Goal: Find specific page/section: Find specific page/section

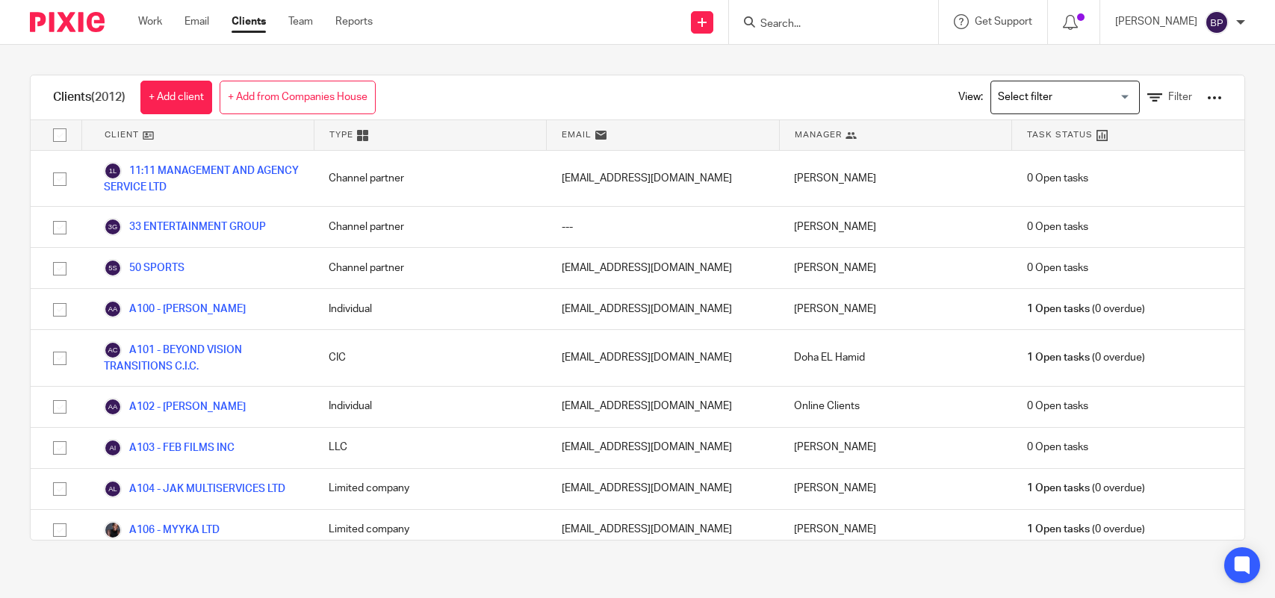
click at [795, 18] on input "Search" at bounding box center [826, 24] width 134 height 13
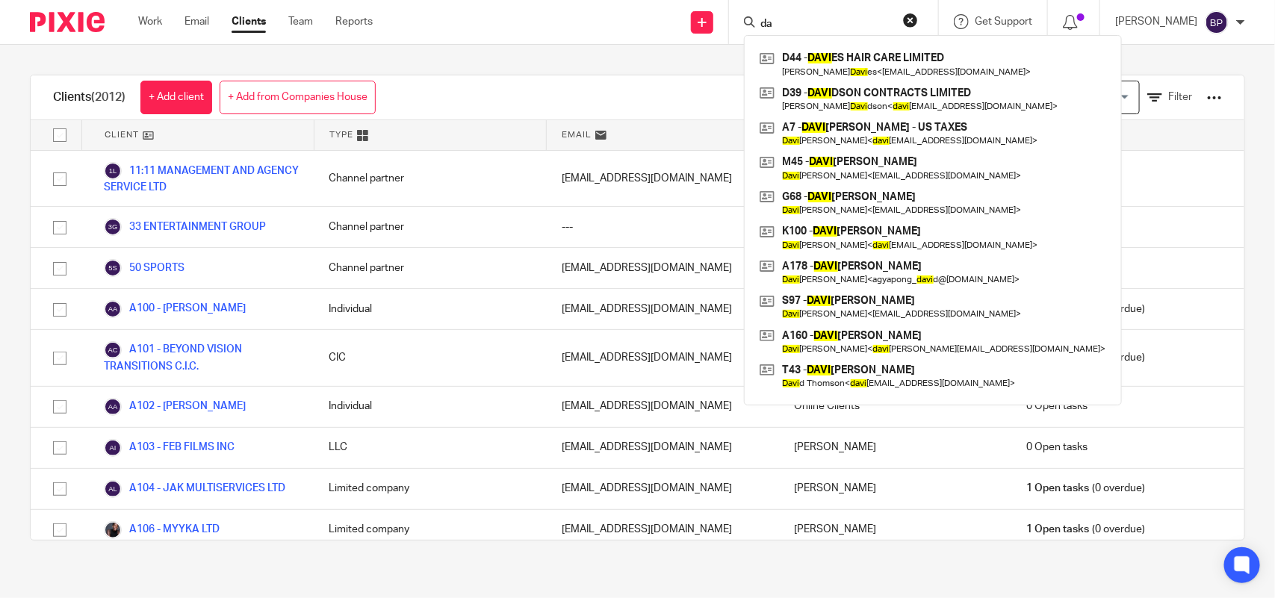
type input "d"
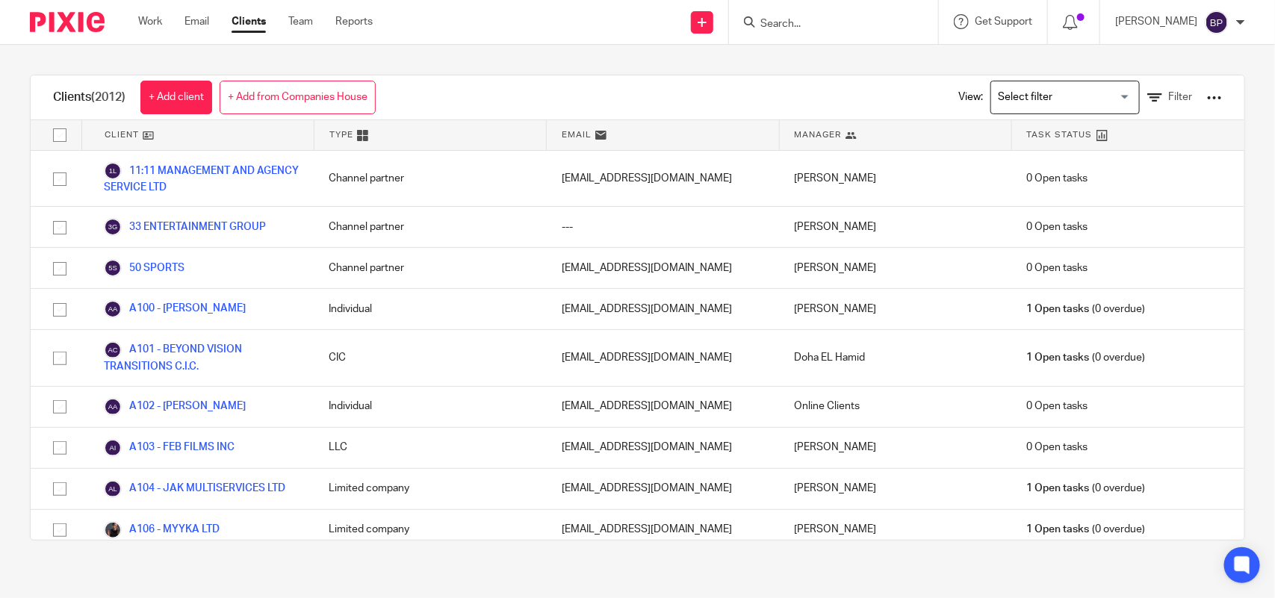
click at [512, 64] on div "Clients (2012) + Add client + Add from Companies House View: Loading... Filter …" at bounding box center [637, 308] width 1275 height 526
click at [699, 64] on div "Clients (2012) + Add client + Add from Companies House View: Loading... Filter …" at bounding box center [637, 308] width 1275 height 526
click at [762, 90] on div "Clients (2012) + Add client + Add from Companies House View: Loading... Filter" at bounding box center [637, 97] width 1213 height 45
click at [833, 23] on input "Search" at bounding box center [826, 24] width 134 height 13
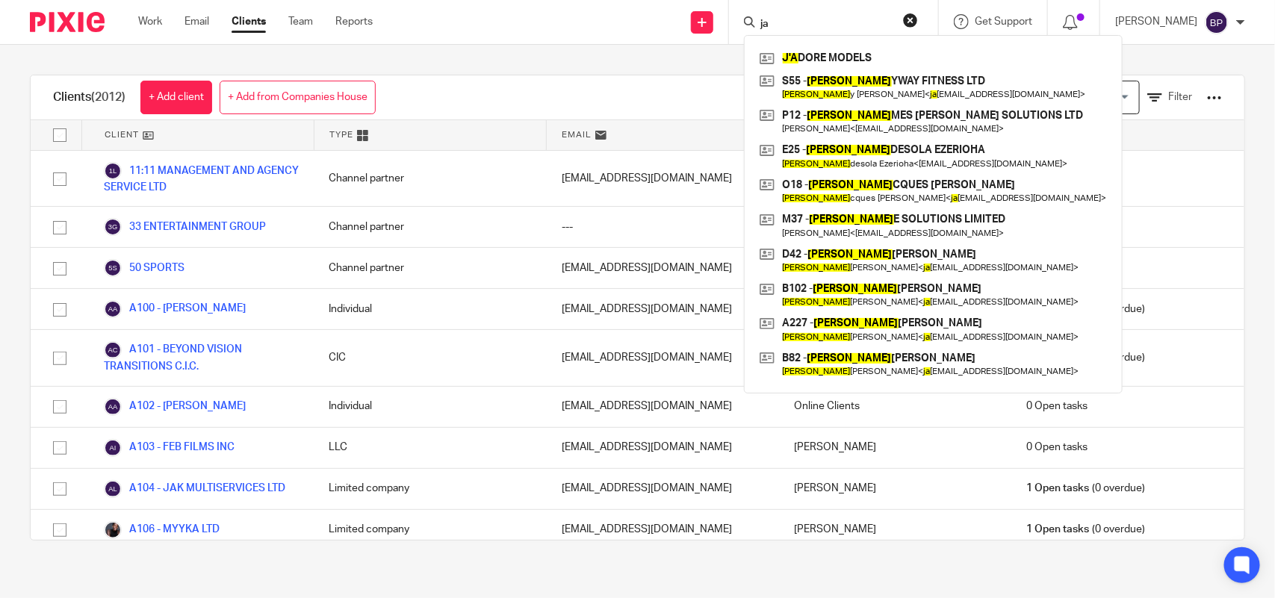
type input "j"
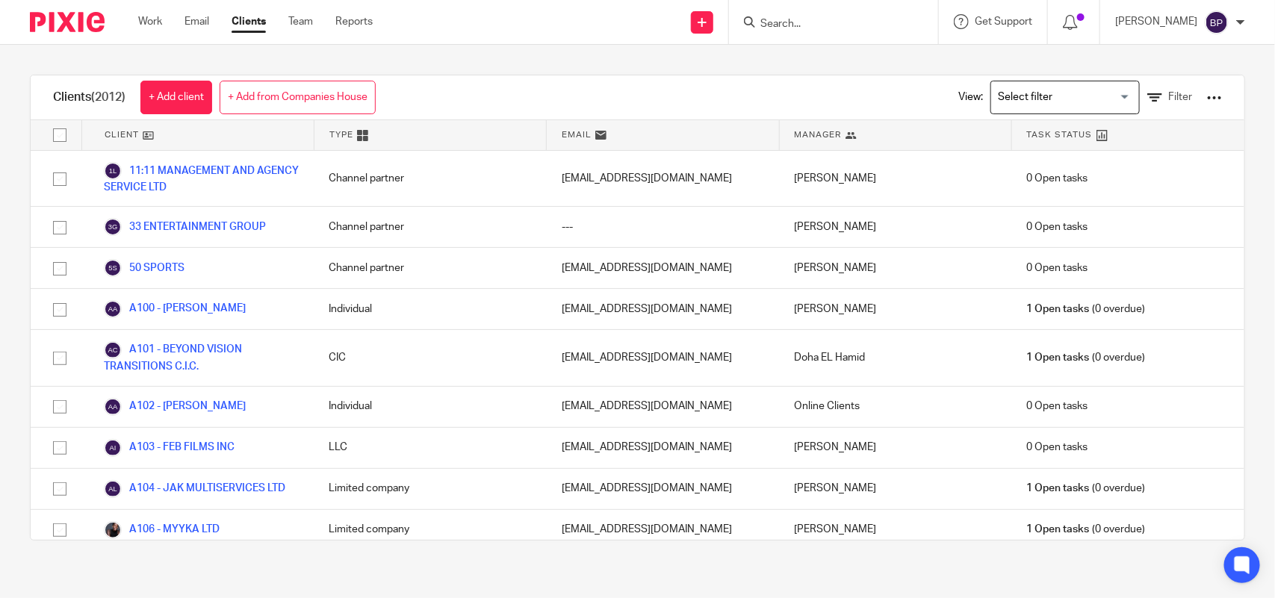
click at [715, 63] on div "Clients (2012) + Add client + Add from Companies House View: Loading... Filter …" at bounding box center [637, 308] width 1275 height 526
click at [834, 28] on input "Search" at bounding box center [826, 24] width 134 height 13
click at [818, 20] on input "Search" at bounding box center [826, 24] width 134 height 13
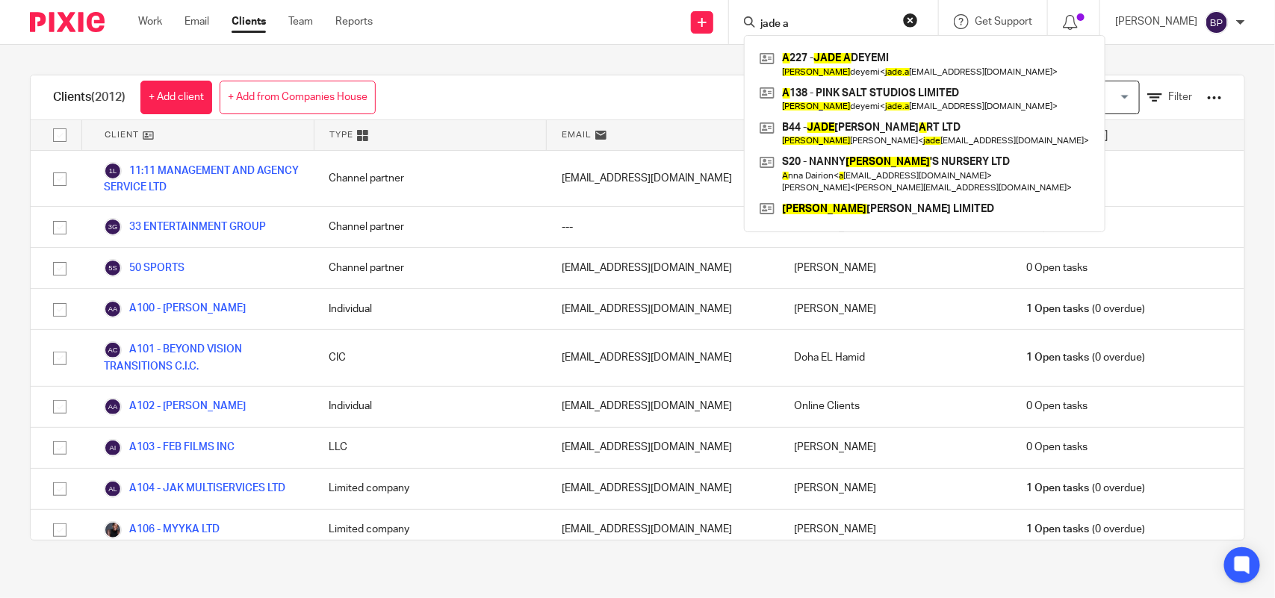
type input "jade a"
click at [911, 24] on button "reset" at bounding box center [910, 20] width 15 height 15
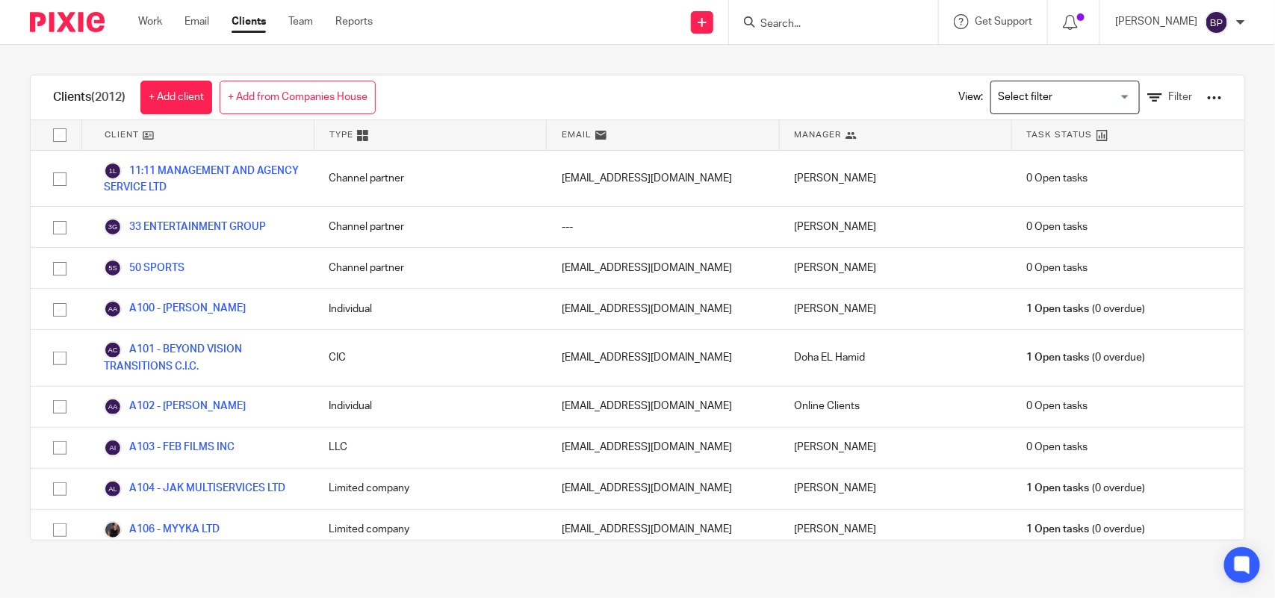
click at [703, 62] on div "Clients (2012) + Add client + Add from Companies House View: Loading... Filter …" at bounding box center [637, 308] width 1275 height 526
click at [816, 26] on input "Search" at bounding box center [826, 24] width 134 height 13
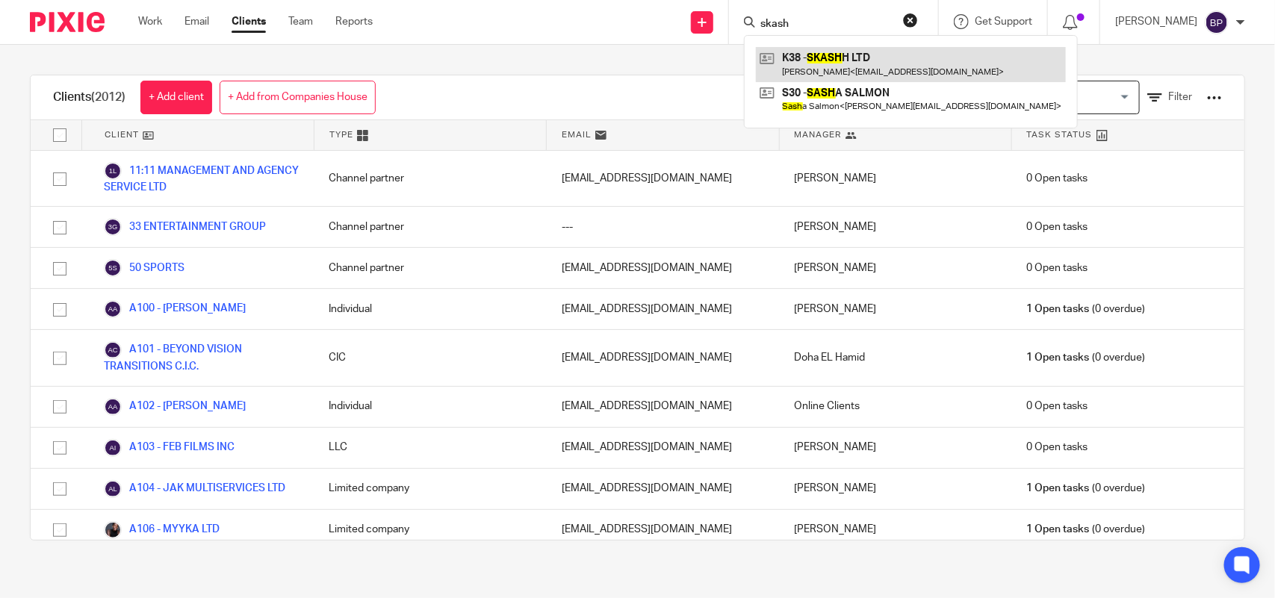
type input "skash"
click at [806, 66] on link at bounding box center [911, 64] width 310 height 34
